Goal: Information Seeking & Learning: Learn about a topic

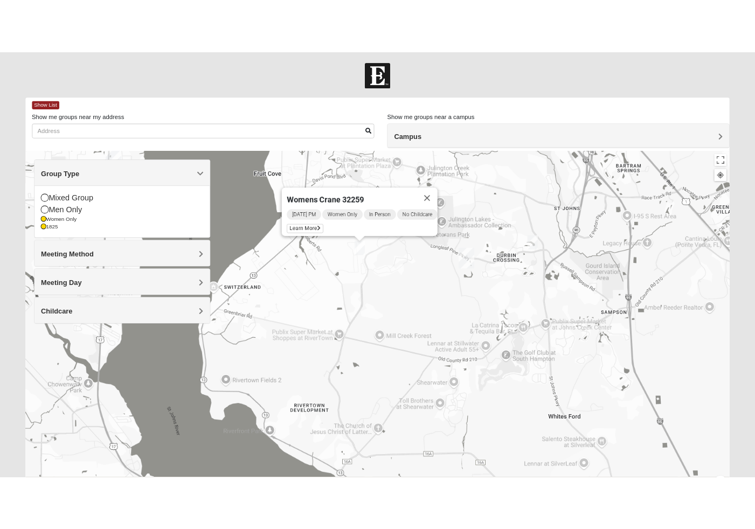
scroll to position [56, 0]
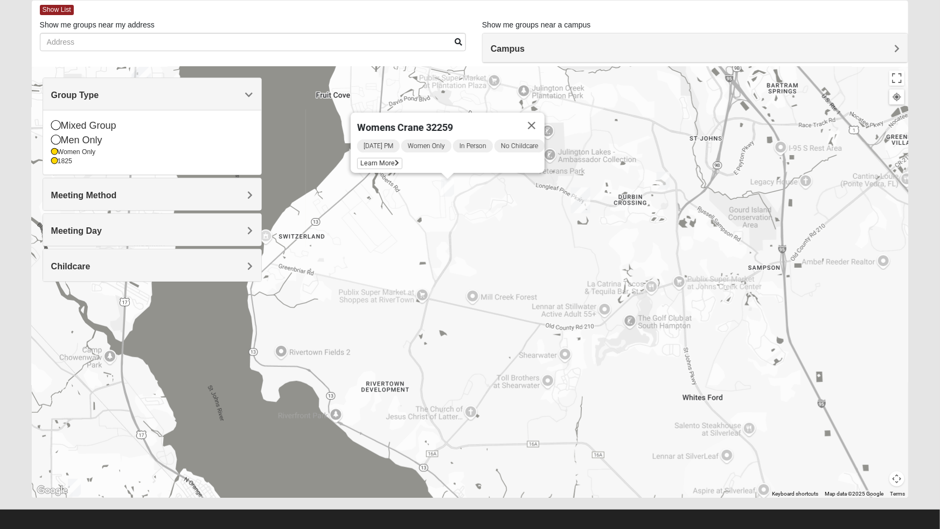
click at [76, 141] on div "Men Only" at bounding box center [152, 140] width 202 height 15
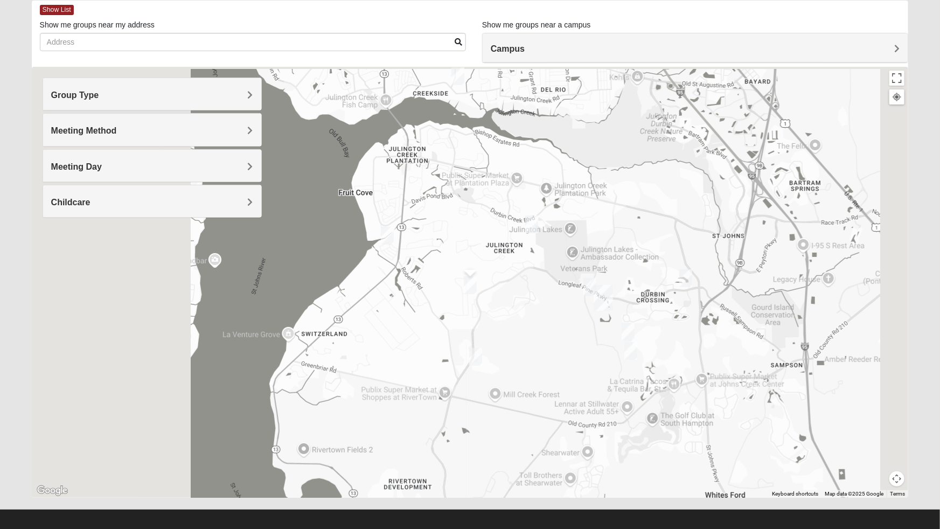
click at [152, 137] on div "Meeting Method" at bounding box center [152, 130] width 218 height 32
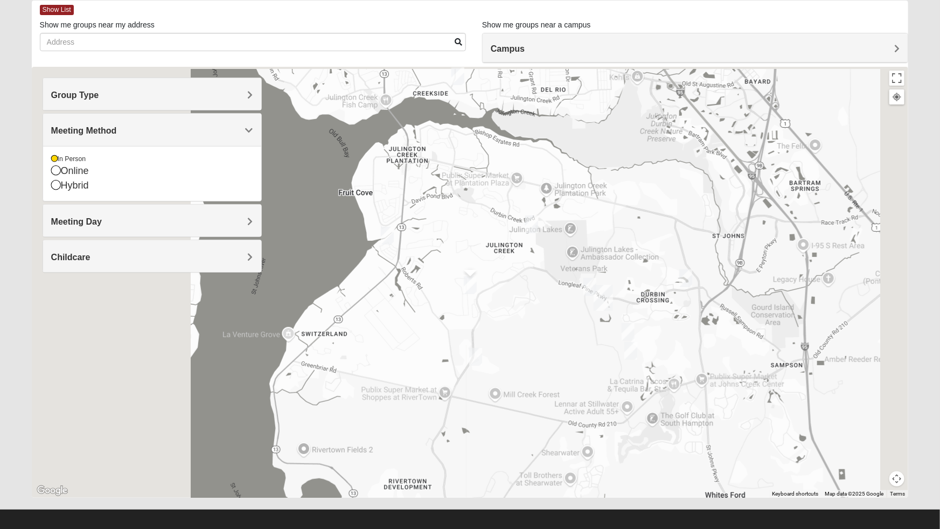
click at [101, 226] on span "Meeting Day" at bounding box center [76, 221] width 51 height 9
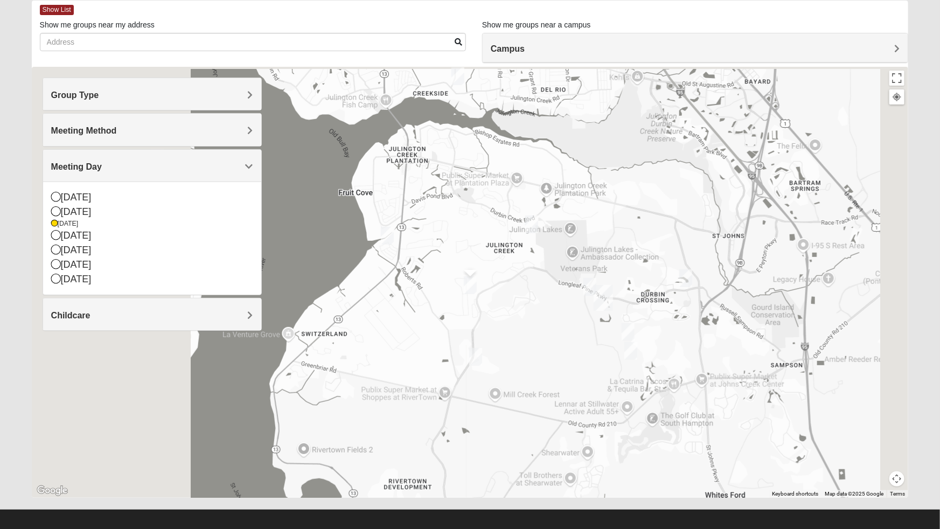
click at [54, 210] on icon at bounding box center [56, 211] width 10 height 10
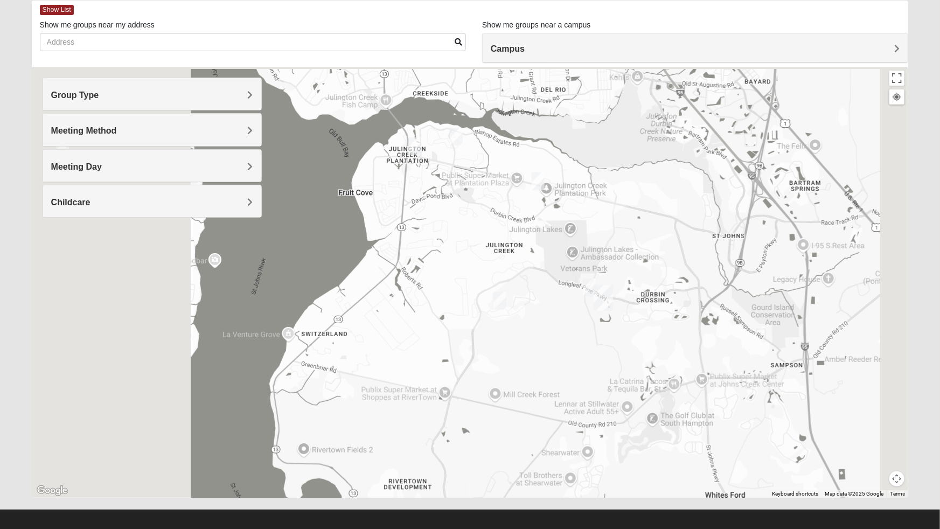
click at [54, 235] on div at bounding box center [470, 282] width 877 height 431
click at [242, 101] on div "Group Type" at bounding box center [152, 94] width 218 height 32
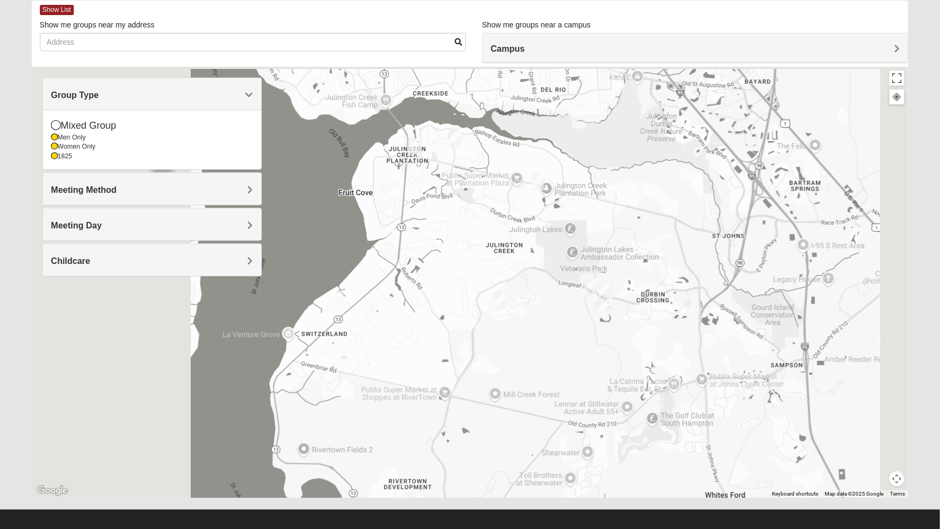
click at [54, 124] on icon at bounding box center [56, 125] width 10 height 10
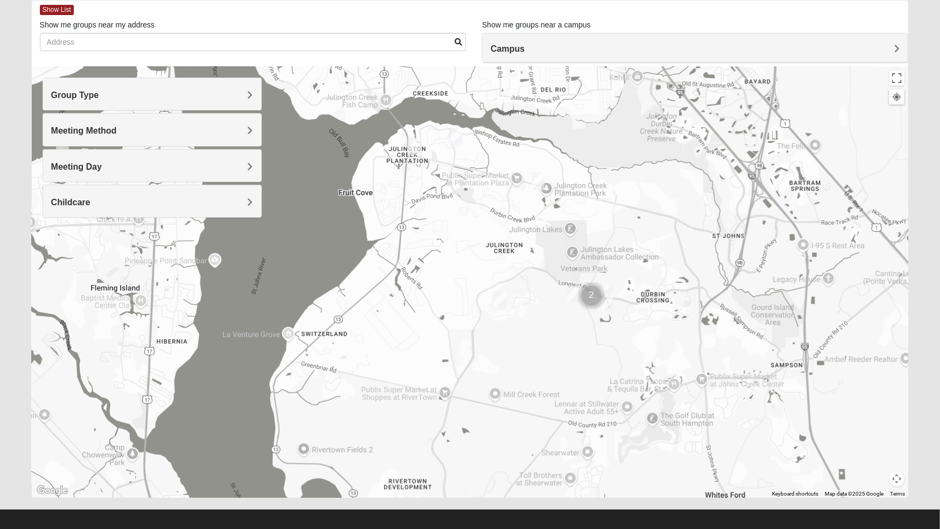
click at [221, 129] on h4 "Meeting Method" at bounding box center [152, 131] width 202 height 10
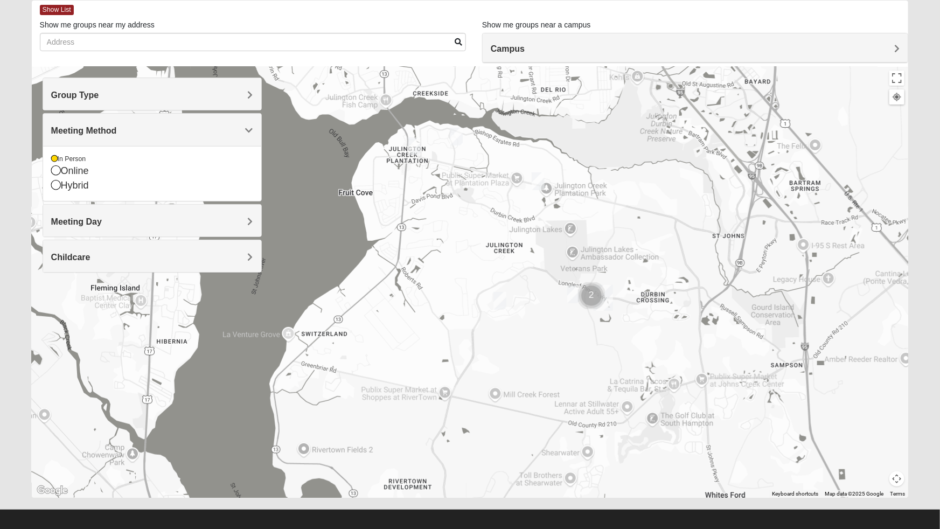
click at [57, 172] on icon at bounding box center [56, 170] width 10 height 10
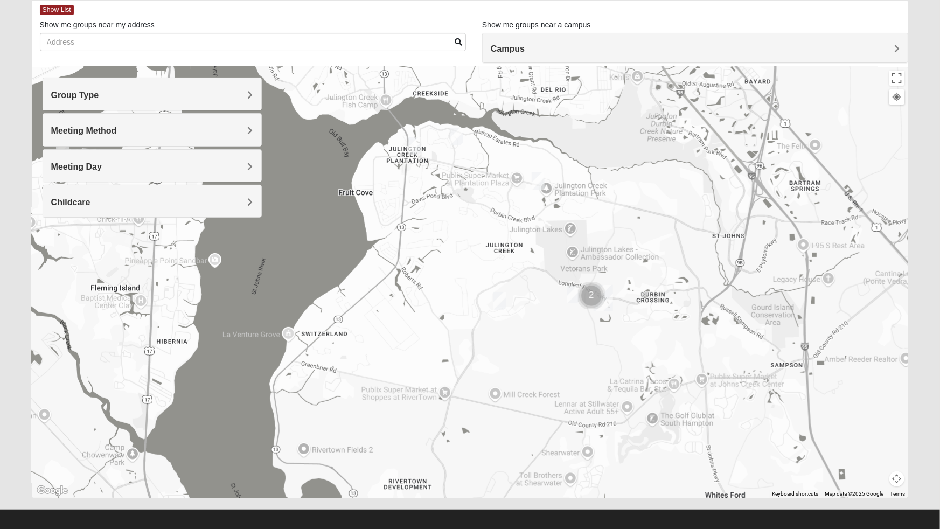
click at [154, 123] on div "Meeting Method" at bounding box center [152, 130] width 218 height 32
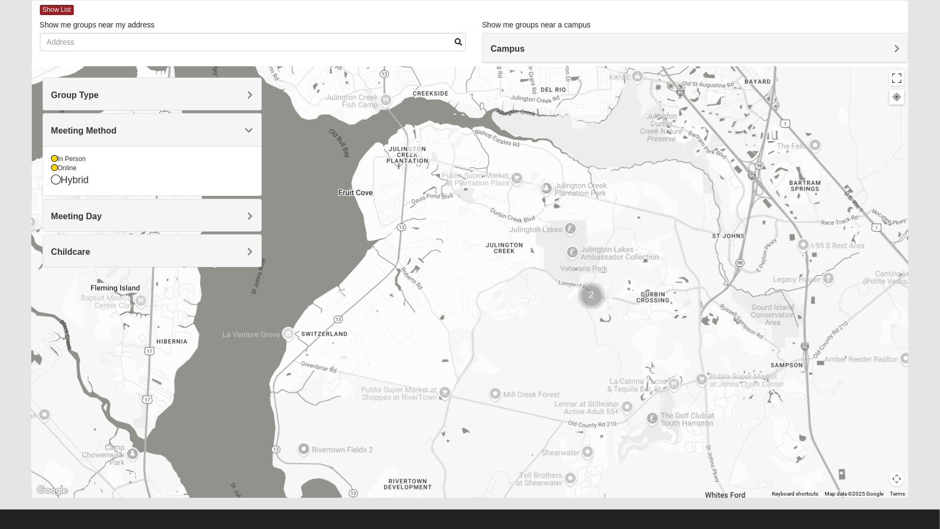
click at [60, 170] on div "Online" at bounding box center [152, 168] width 202 height 9
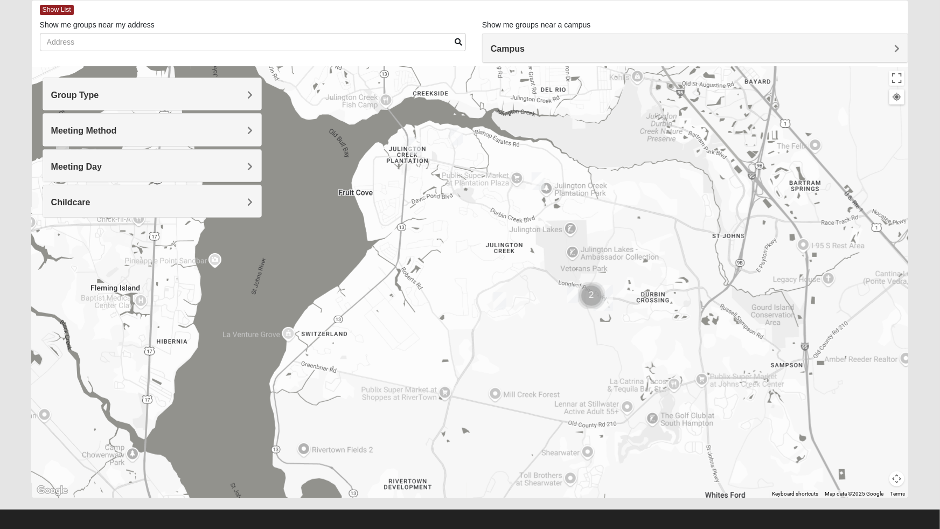
click at [70, 167] on span "Meeting Day" at bounding box center [76, 166] width 51 height 9
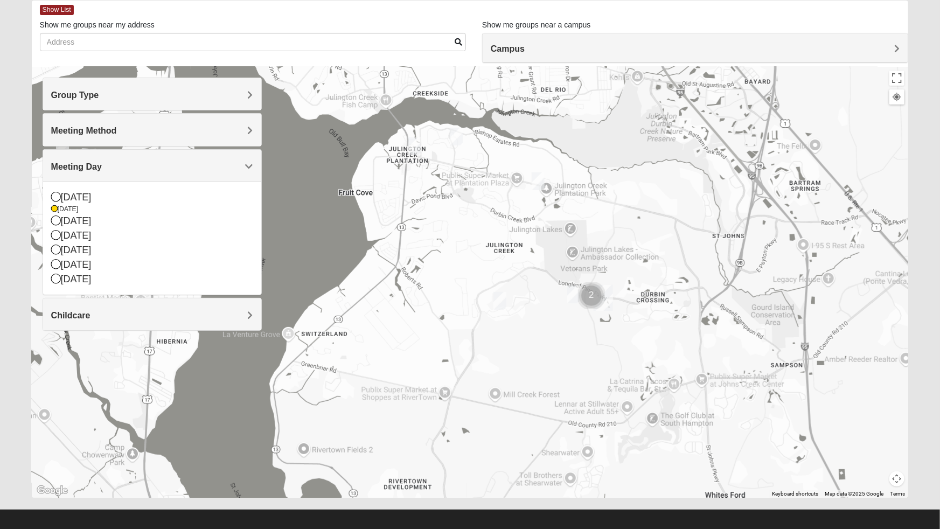
click at [54, 208] on icon at bounding box center [54, 209] width 6 height 6
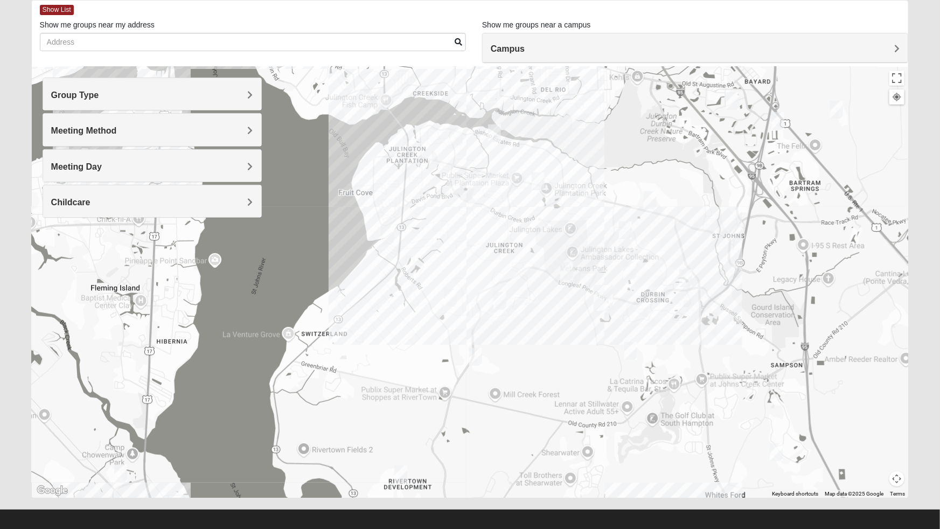
click at [53, 208] on div "Childcare" at bounding box center [152, 201] width 218 height 32
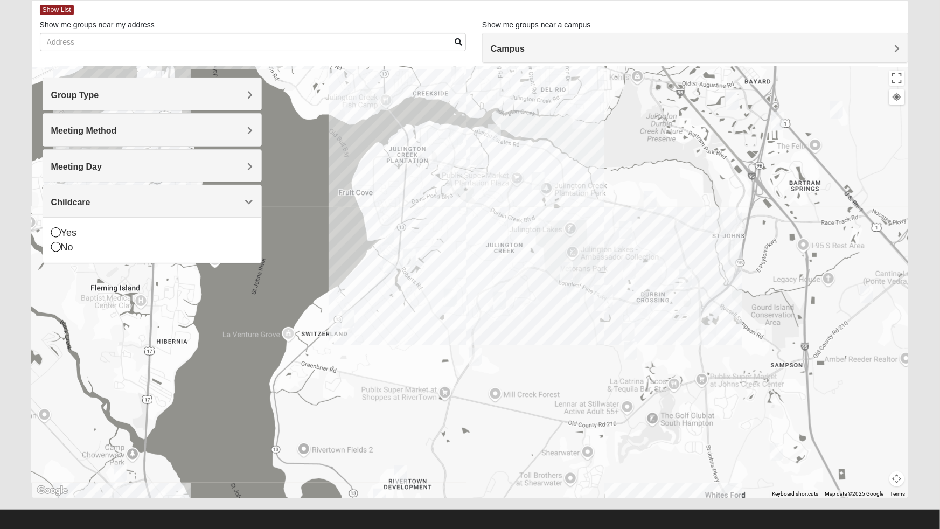
click at [54, 167] on span "Meeting Day" at bounding box center [76, 166] width 51 height 9
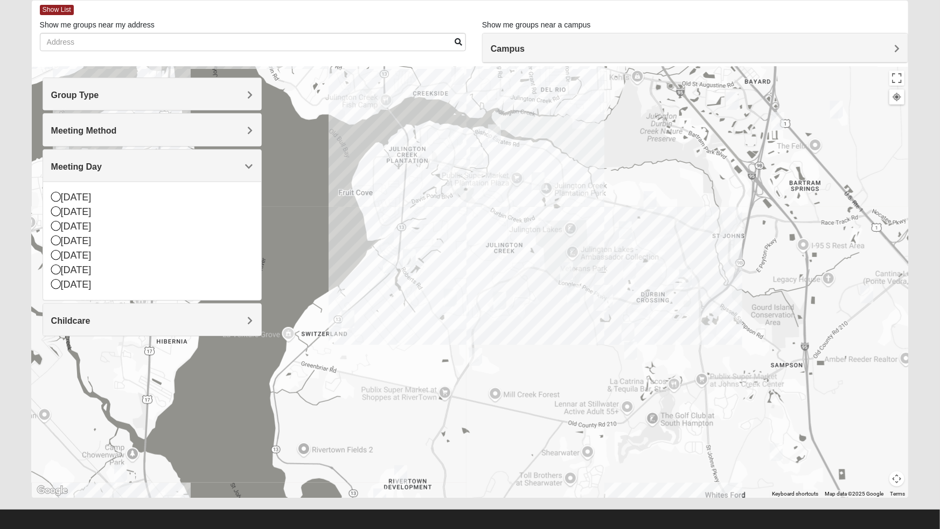
click at [57, 239] on icon at bounding box center [56, 240] width 10 height 10
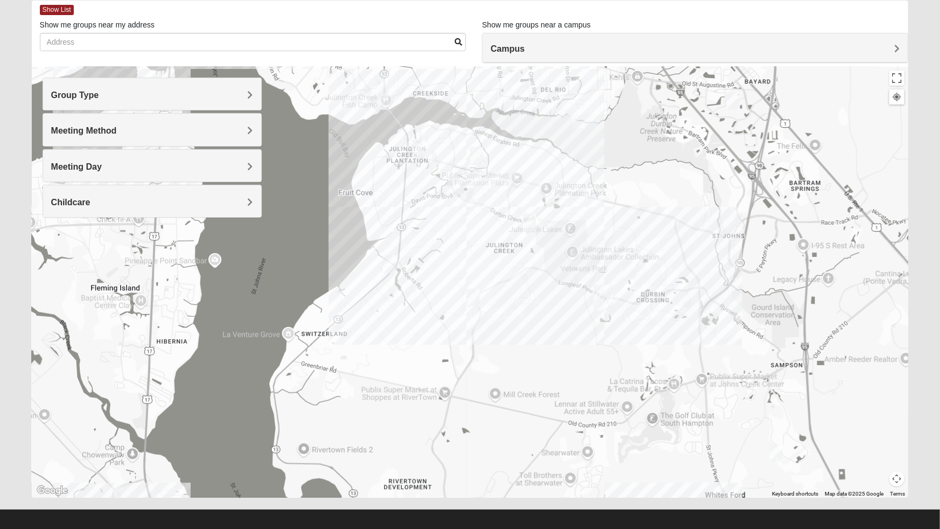
click at [4, 296] on form "Log In Find A Group Error Show List Loading Groups" at bounding box center [470, 247] width 940 height 580
click at [217, 208] on div "Childcare" at bounding box center [152, 201] width 218 height 32
click at [246, 206] on div "Childcare" at bounding box center [152, 201] width 218 height 32
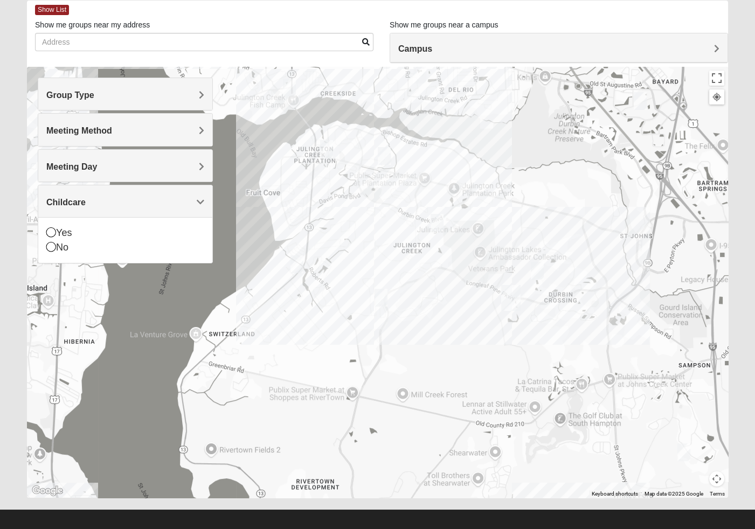
click at [50, 250] on icon at bounding box center [51, 247] width 10 height 10
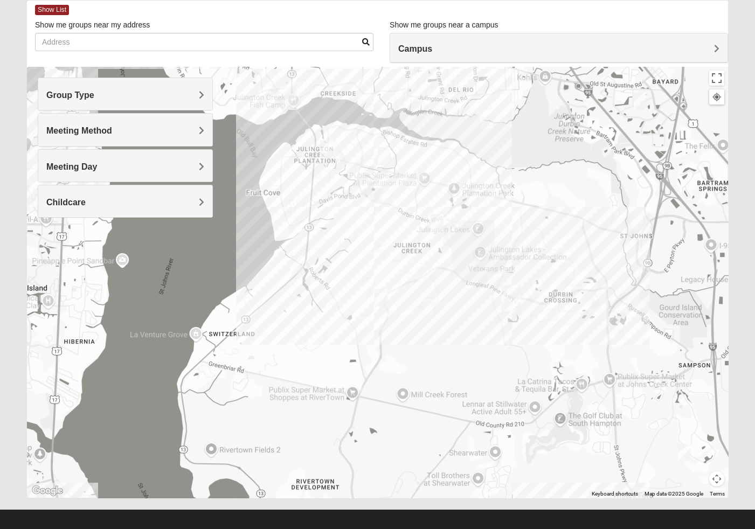
click at [134, 99] on h4 "Group Type" at bounding box center [125, 95] width 158 height 10
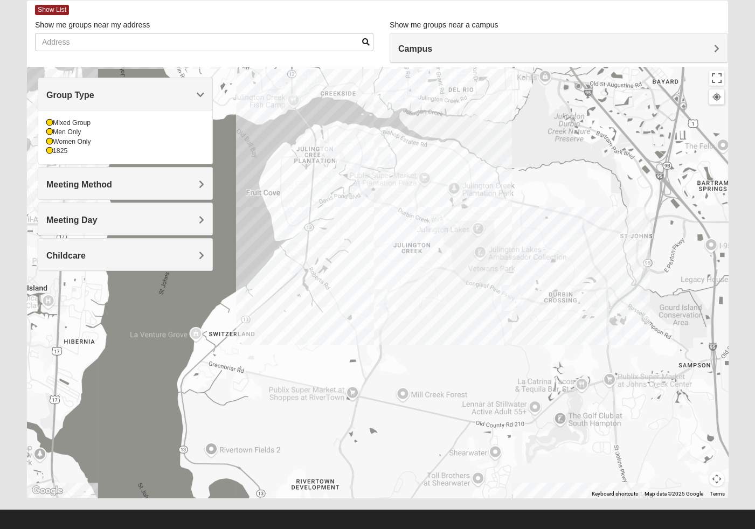
click at [51, 135] on icon at bounding box center [49, 132] width 6 height 6
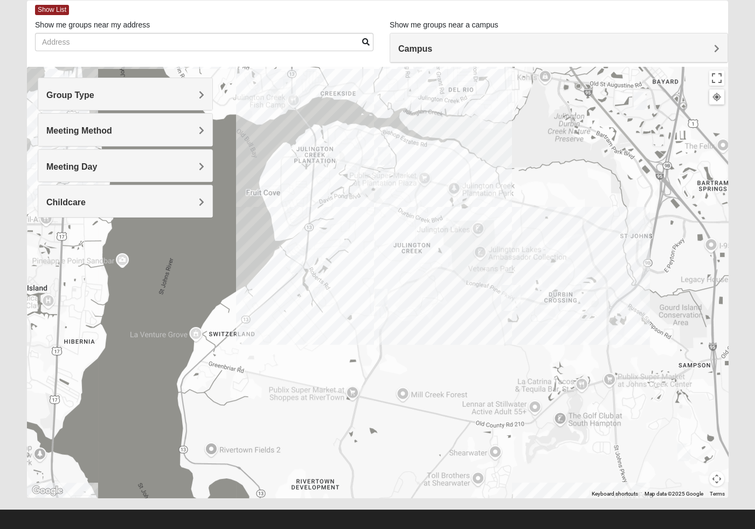
click at [50, 97] on span "Group Type" at bounding box center [70, 94] width 48 height 9
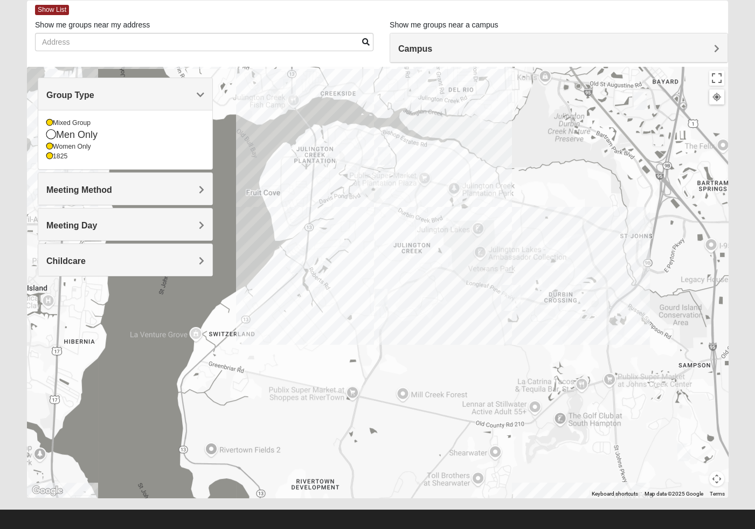
click at [49, 147] on icon at bounding box center [49, 146] width 6 height 6
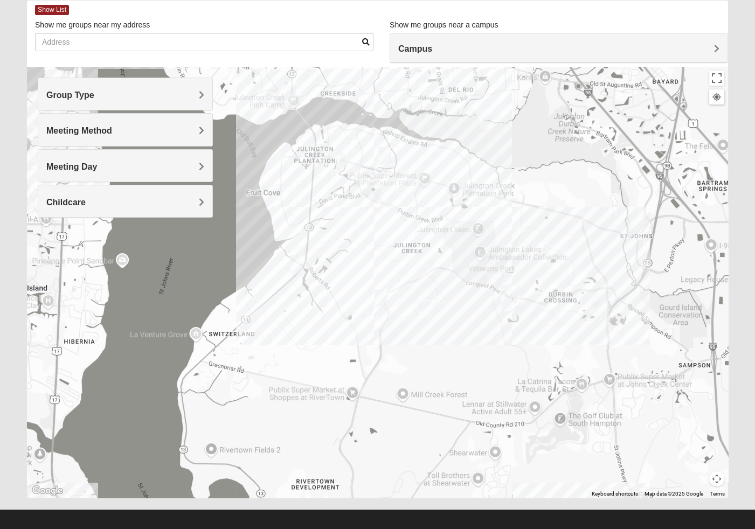
click at [53, 94] on span "Group Type" at bounding box center [70, 94] width 48 height 9
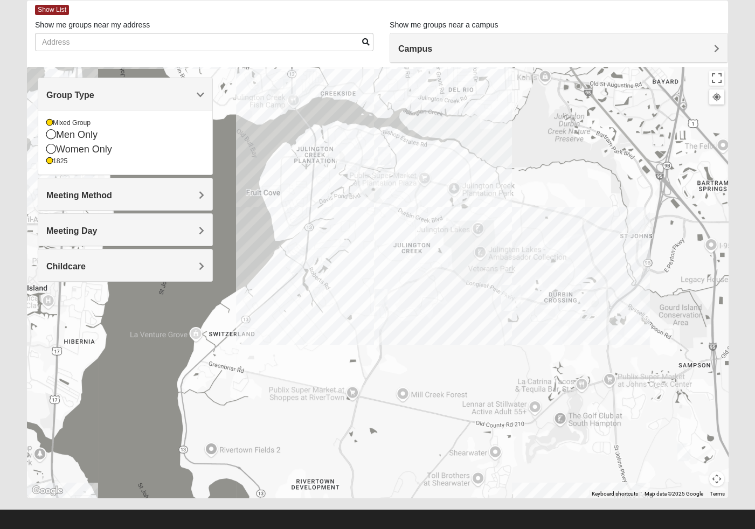
click at [54, 148] on icon at bounding box center [51, 149] width 10 height 10
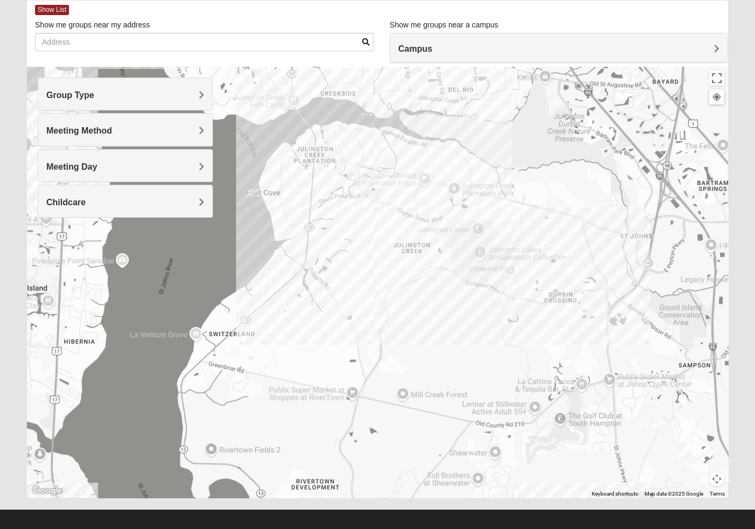
click at [52, 97] on span "Group Type" at bounding box center [70, 94] width 48 height 9
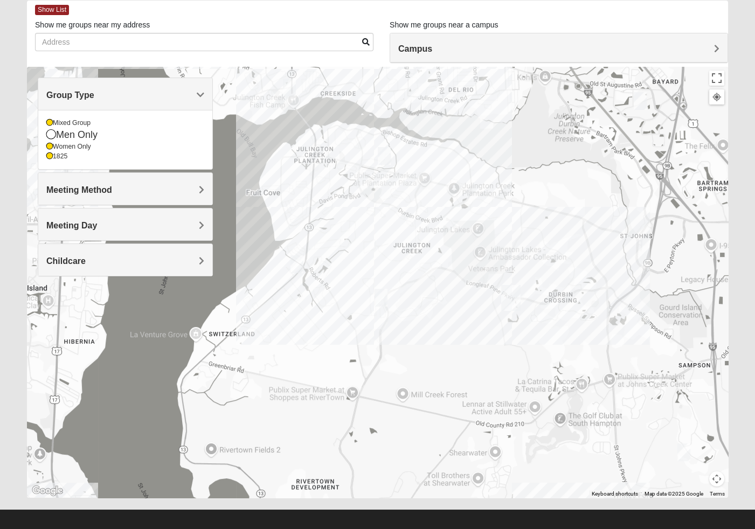
click at [49, 155] on icon at bounding box center [49, 156] width 6 height 6
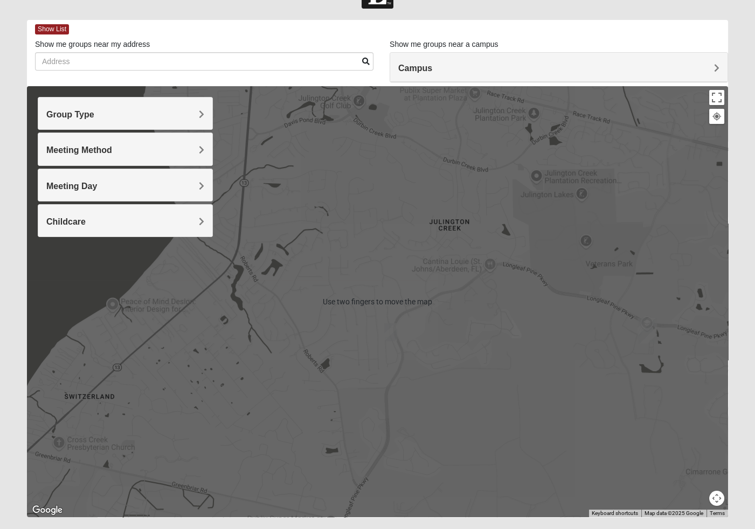
scroll to position [41, 0]
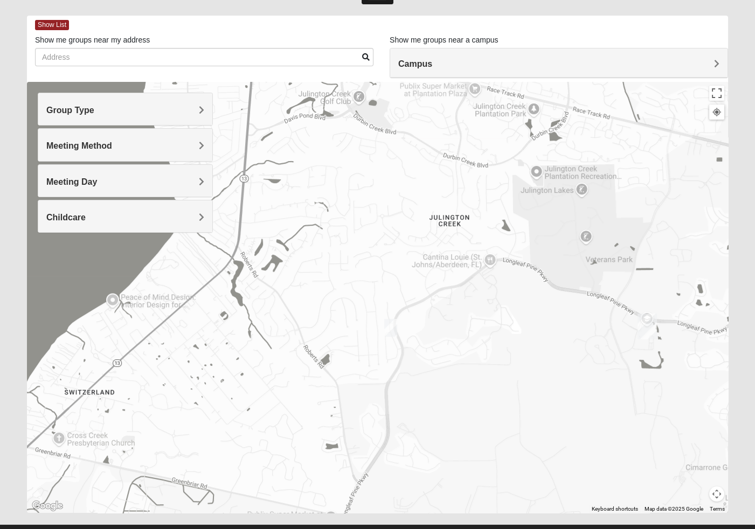
click at [390, 322] on img "Mixed Hayes 32259" at bounding box center [391, 328] width 22 height 26
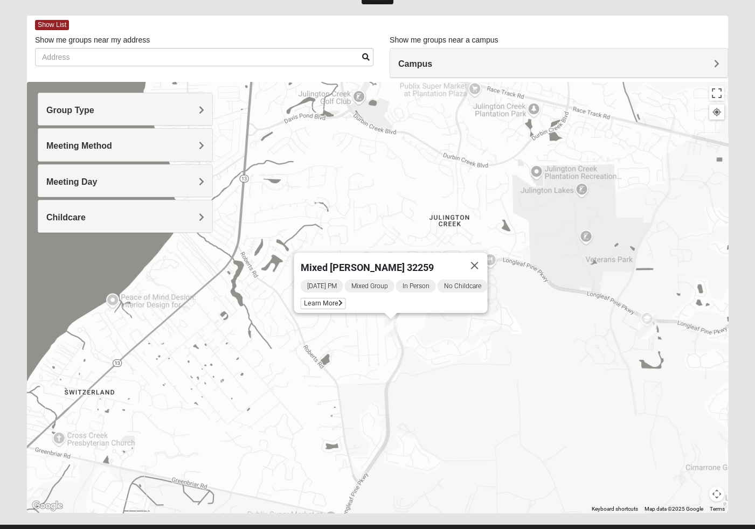
click at [338, 300] on icon at bounding box center [340, 303] width 4 height 6
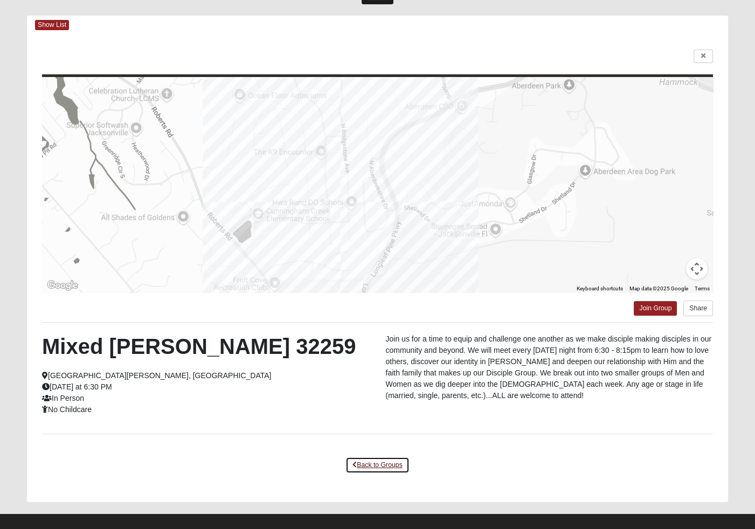
click at [372, 468] on link "Back to Groups" at bounding box center [377, 465] width 64 height 17
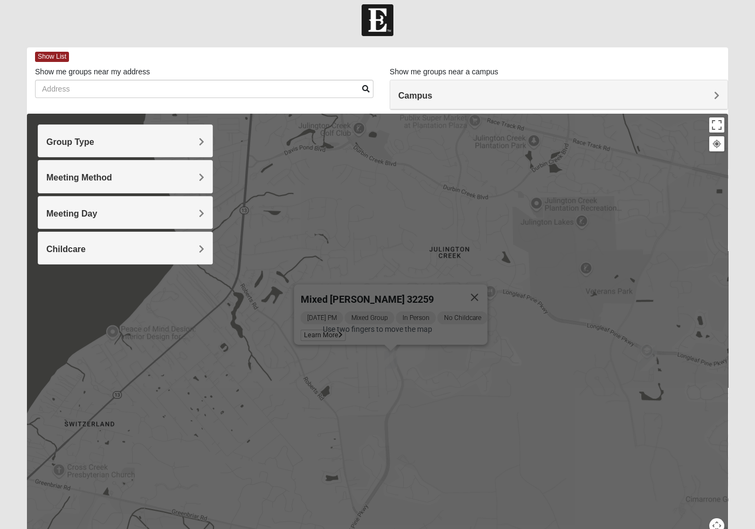
scroll to position [0, 0]
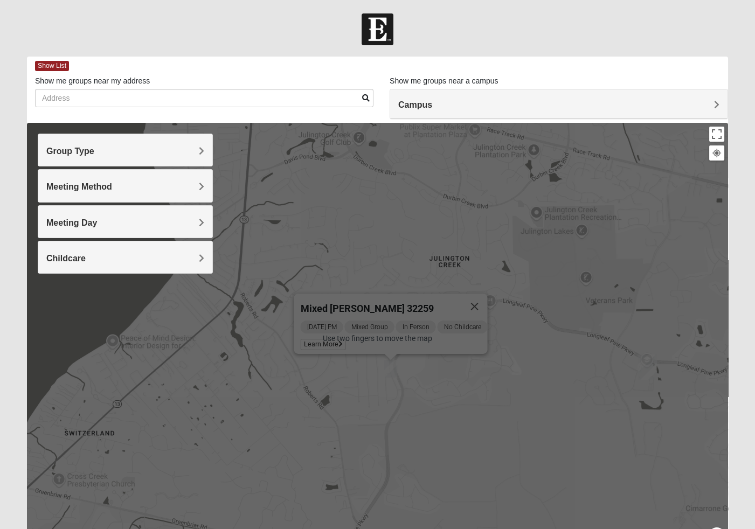
click at [476, 104] on h4 "Campus" at bounding box center [558, 105] width 321 height 10
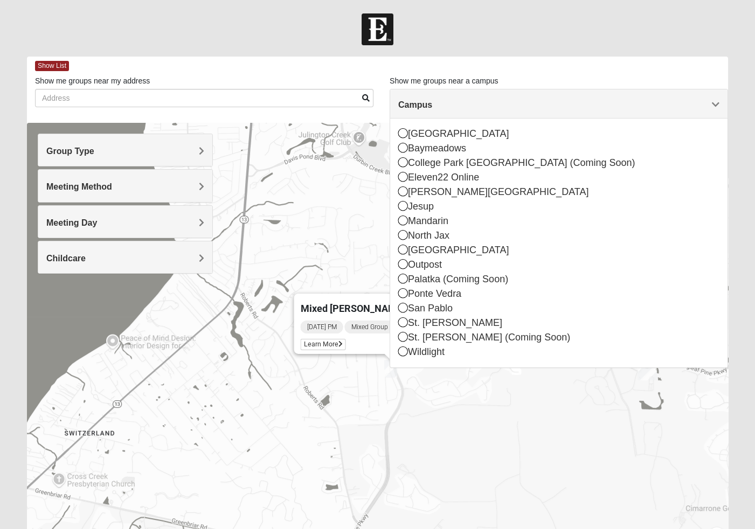
click at [402, 224] on icon at bounding box center [403, 220] width 10 height 10
